Goal: Check status: Check status

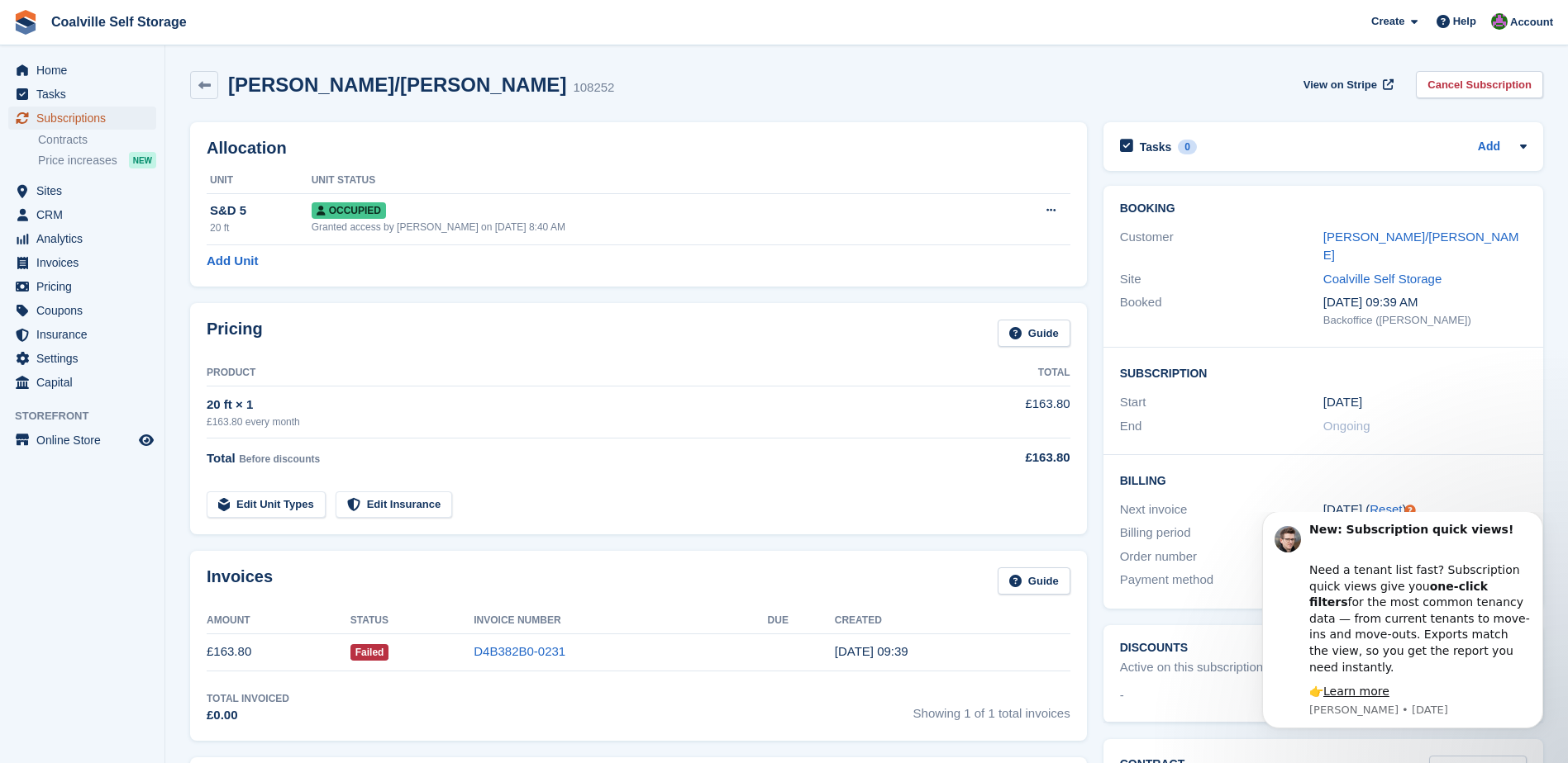
click at [75, 118] on span "Subscriptions" at bounding box center [85, 117] width 99 height 23
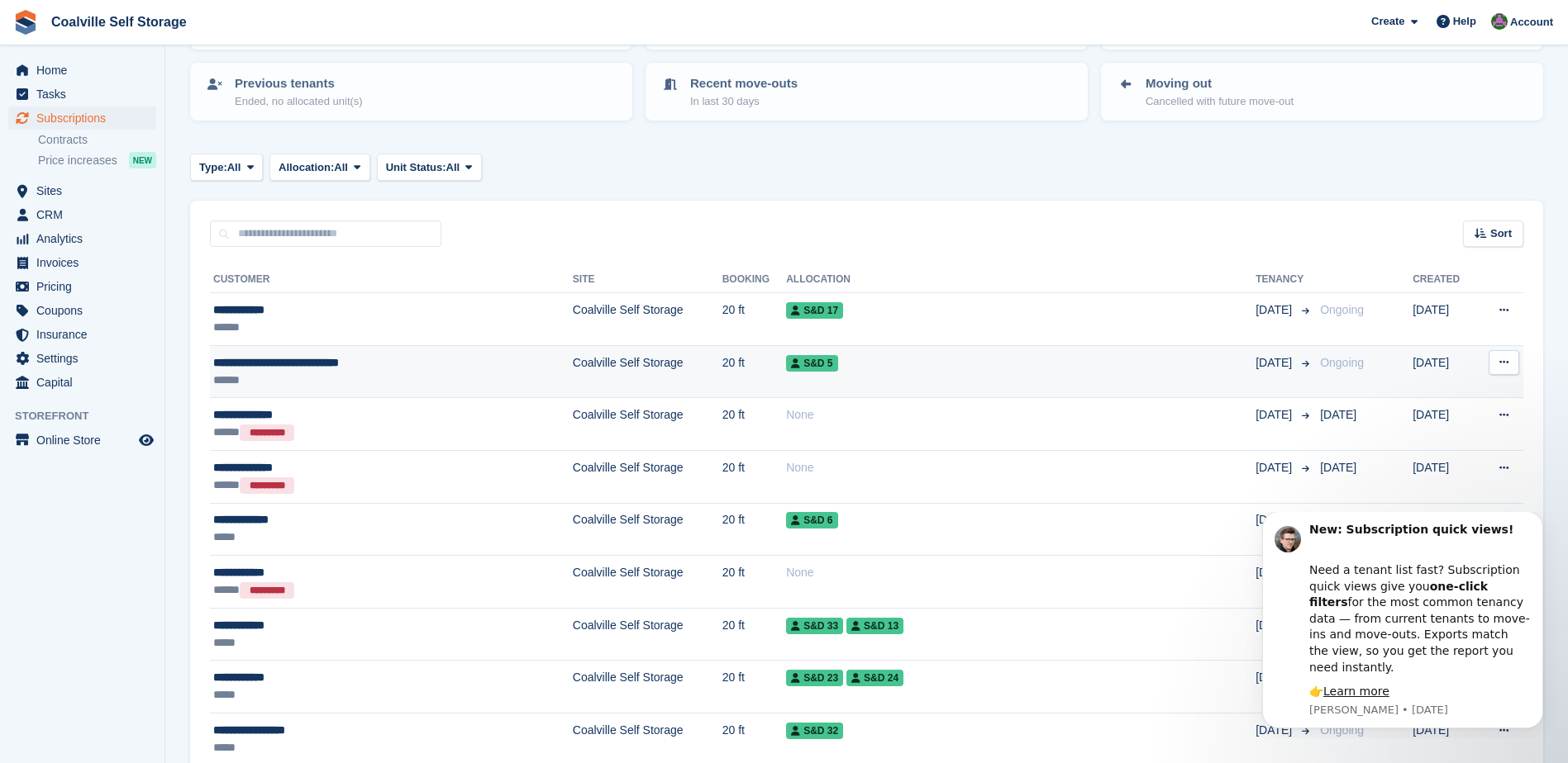
scroll to position [248, 0]
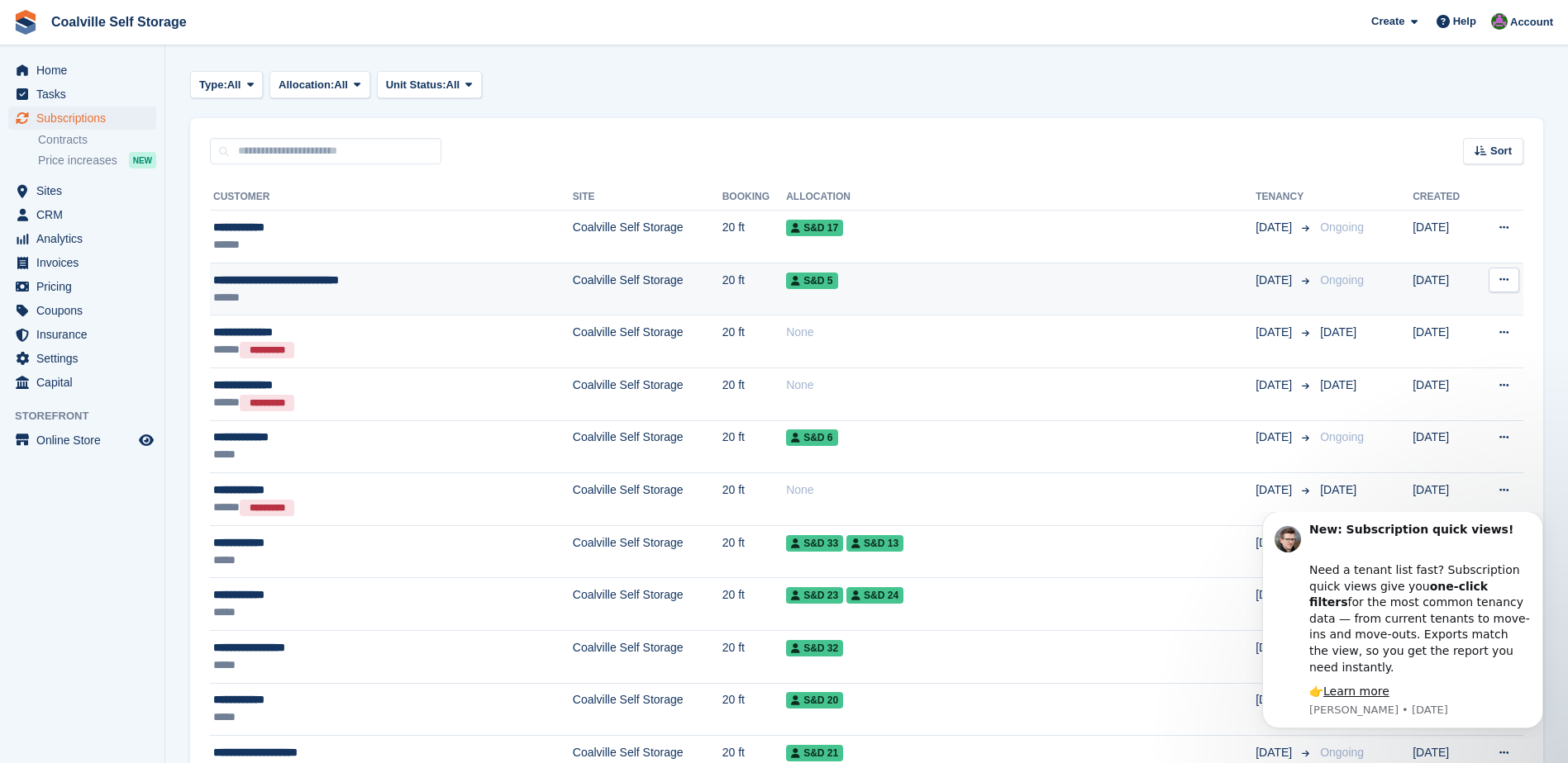
click at [297, 283] on div "**********" at bounding box center [346, 280] width 265 height 18
